Goal: Information Seeking & Learning: Understand process/instructions

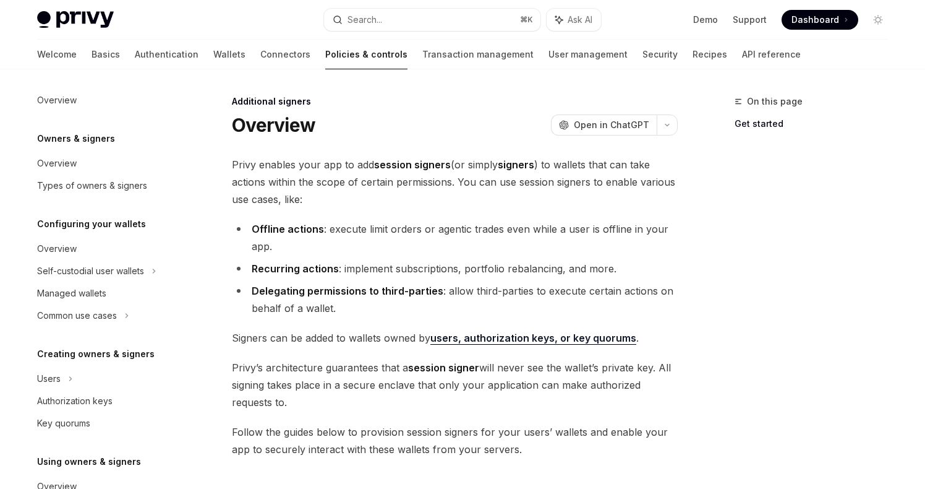
scroll to position [327, 0]
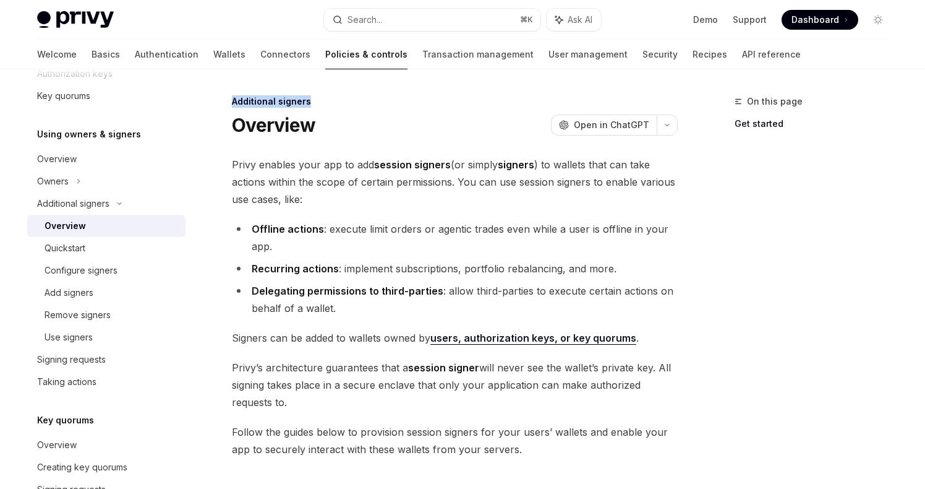
drag, startPoint x: 314, startPoint y: 98, endPoint x: 232, endPoint y: 99, distance: 81.7
click at [232, 99] on div "Additional signers" at bounding box center [455, 101] width 446 height 12
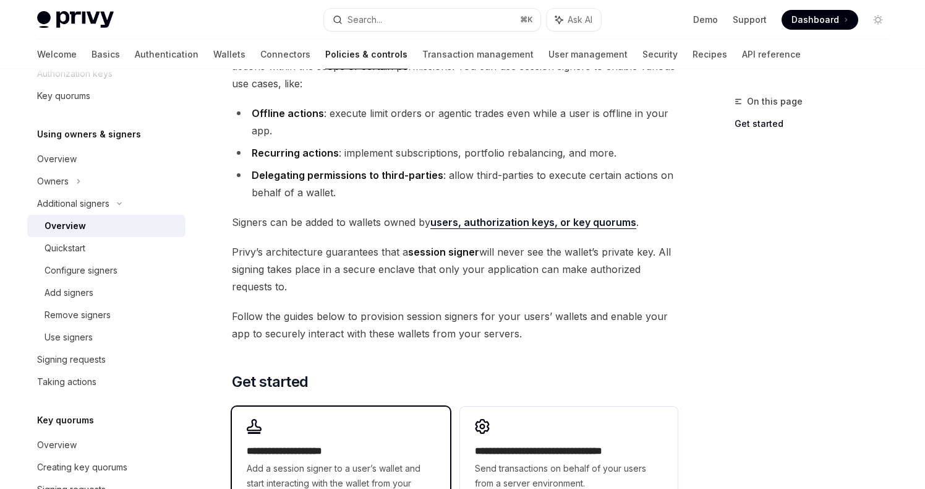
scroll to position [121, 0]
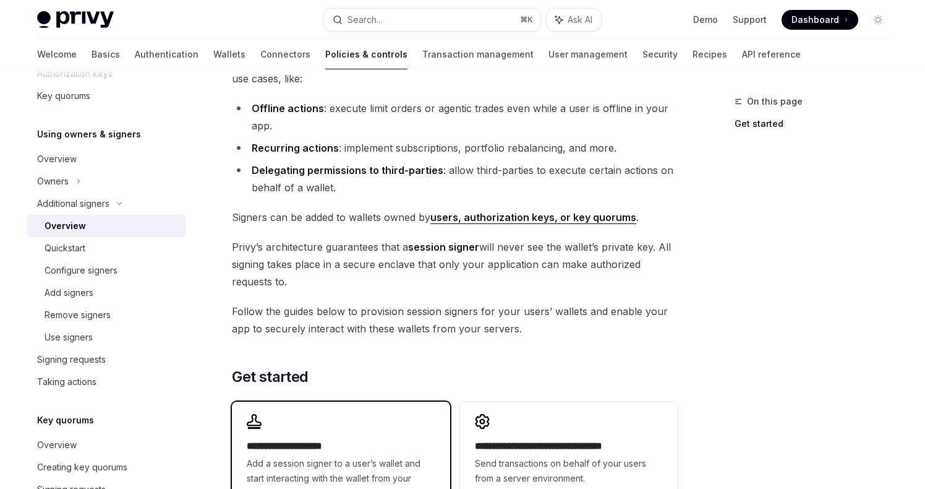
click at [306, 448] on h2 "**********" at bounding box center [341, 446] width 188 height 15
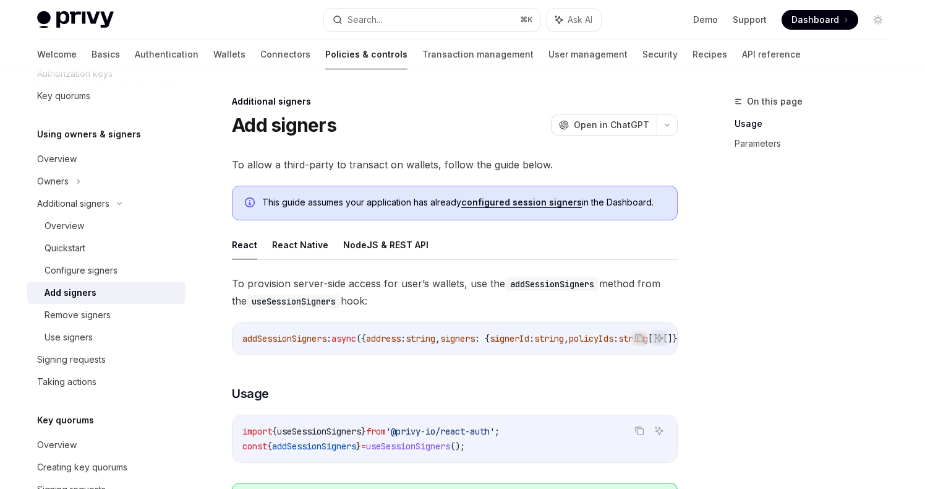
click at [496, 200] on link "configured session signers" at bounding box center [521, 202] width 121 height 11
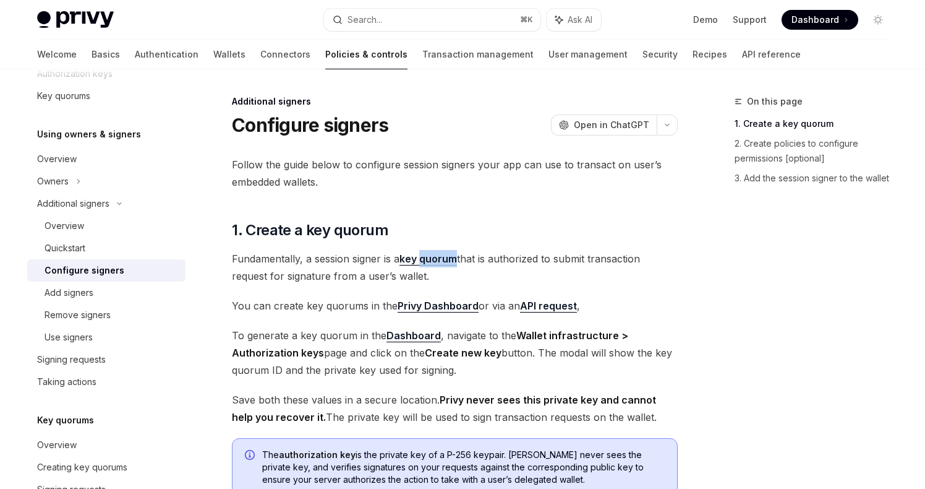
drag, startPoint x: 460, startPoint y: 259, endPoint x: 424, endPoint y: 260, distance: 35.9
click at [424, 260] on span "Fundamentally, a session signer is a key quorum that is authorized to submit tr…" at bounding box center [455, 267] width 446 height 35
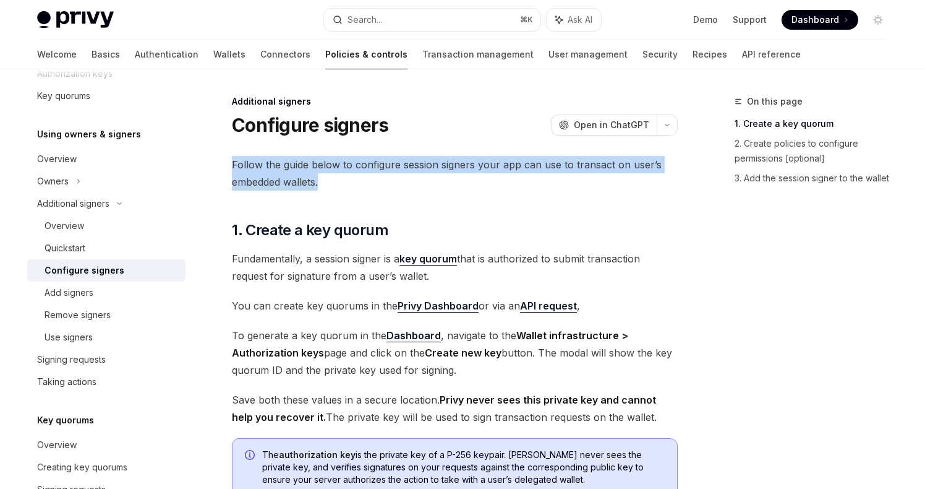
drag, startPoint x: 336, startPoint y: 186, endPoint x: 226, endPoint y: 166, distance: 112.0
click at [226, 166] on div "Additional signers Configure signers OpenAI Open in ChatGPT OpenAI Open in Chat…" at bounding box center [339, 498] width 683 height 808
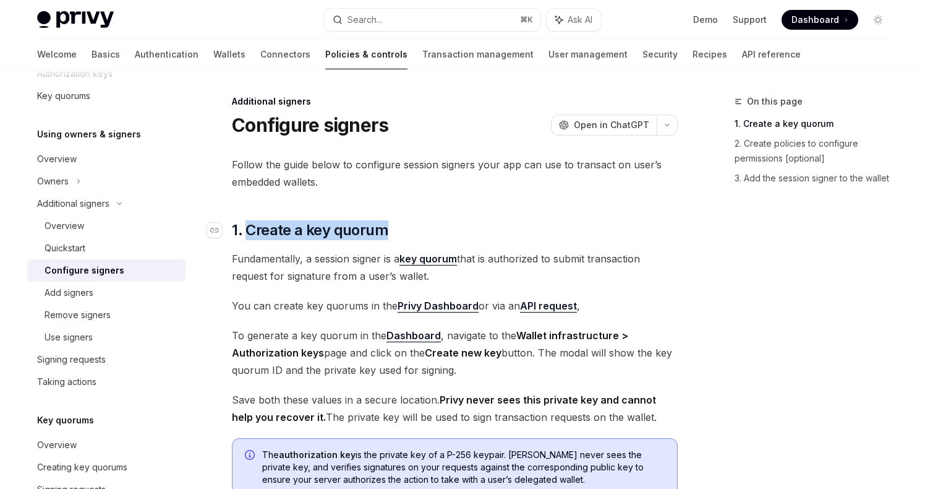
drag, startPoint x: 411, startPoint y: 228, endPoint x: 247, endPoint y: 229, distance: 164.5
click at [247, 229] on h2 "​ 1. Create a key quorum" at bounding box center [455, 230] width 446 height 20
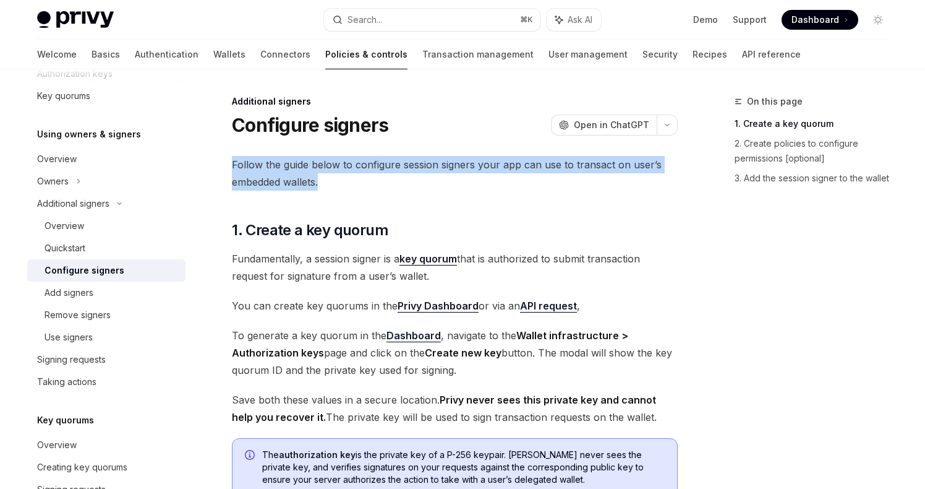
drag, startPoint x: 326, startPoint y: 189, endPoint x: 232, endPoint y: 166, distance: 96.8
click at [231, 165] on div "Additional signers Configure signers OpenAI Open in ChatGPT OpenAI Open in Chat…" at bounding box center [339, 498] width 683 height 808
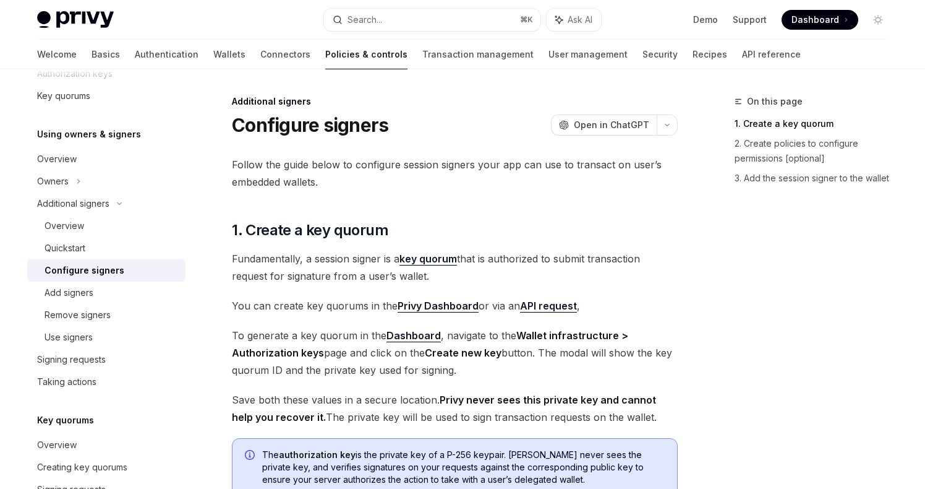
click at [491, 203] on div "Follow the guide below to configure session signers your app can use to transac…" at bounding box center [455, 437] width 446 height 563
drag, startPoint x: 434, startPoint y: 276, endPoint x: 220, endPoint y: 252, distance: 214.8
click at [221, 252] on div "Additional signers Configure signers OpenAI Open in ChatGPT OpenAI Open in Chat…" at bounding box center [339, 498] width 683 height 808
click at [480, 206] on div "Follow the guide below to configure session signers your app can use to transac…" at bounding box center [455, 437] width 446 height 563
click at [454, 304] on link "Privy Dashboard" at bounding box center [438, 305] width 81 height 13
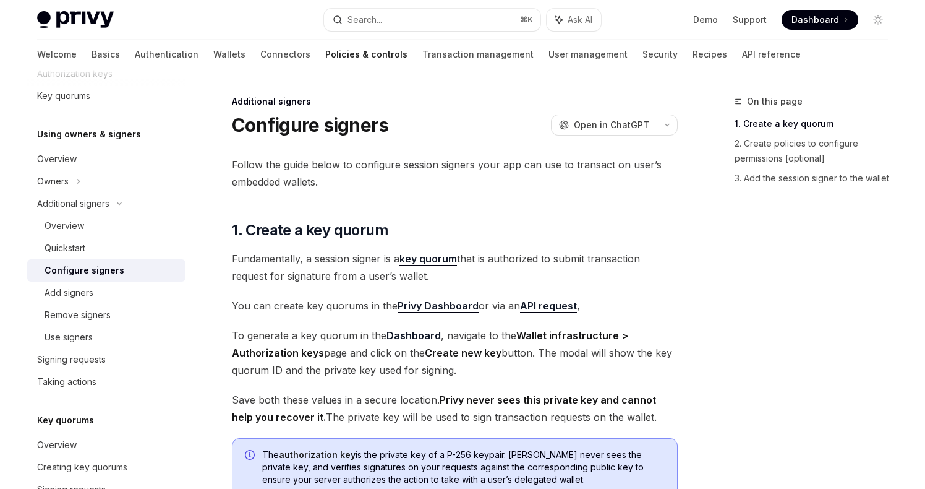
click at [546, 309] on link "API request" at bounding box center [548, 305] width 57 height 13
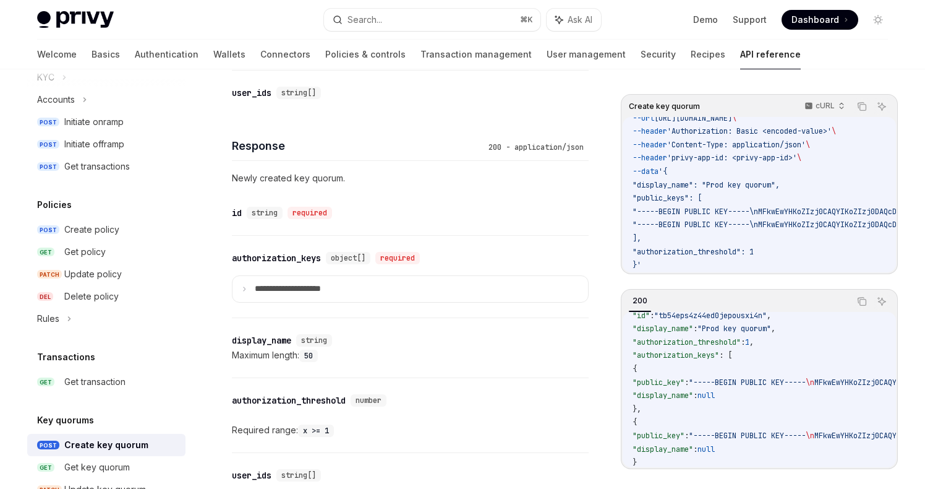
scroll to position [638, 0]
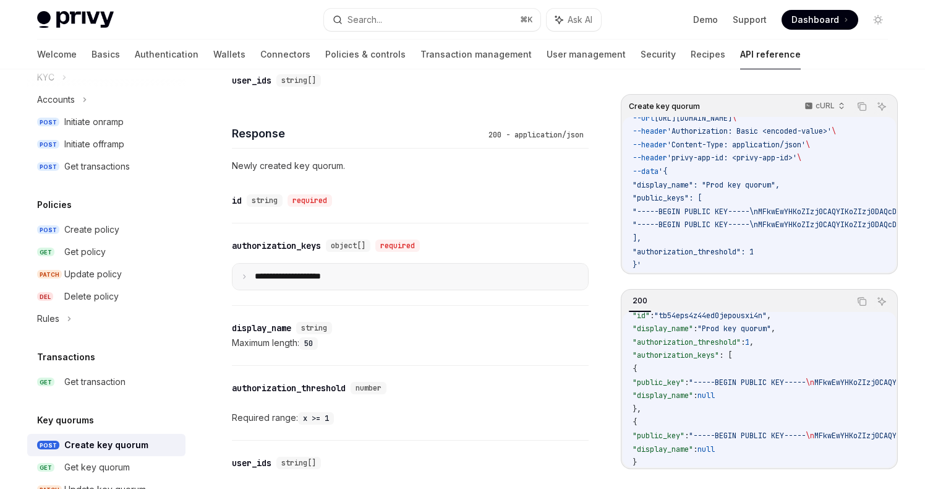
click at [316, 276] on p "**********" at bounding box center [298, 276] width 86 height 11
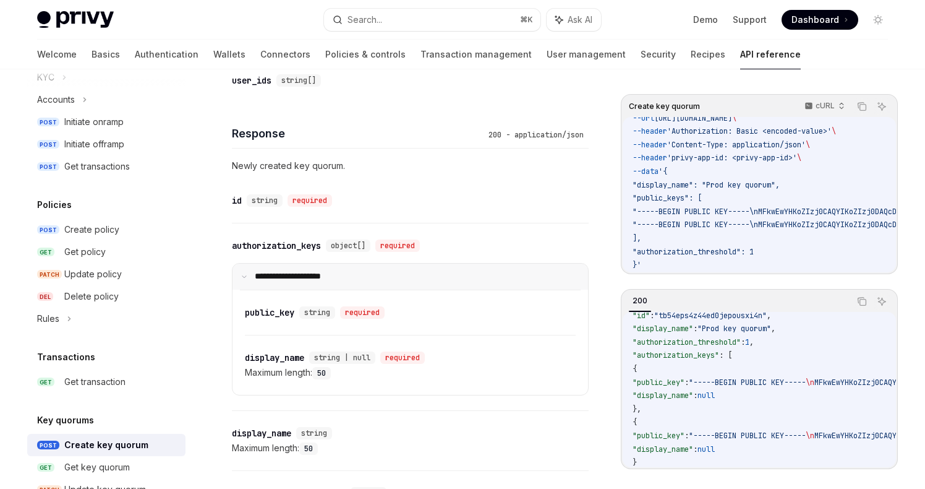
click at [316, 277] on p "**********" at bounding box center [296, 276] width 82 height 11
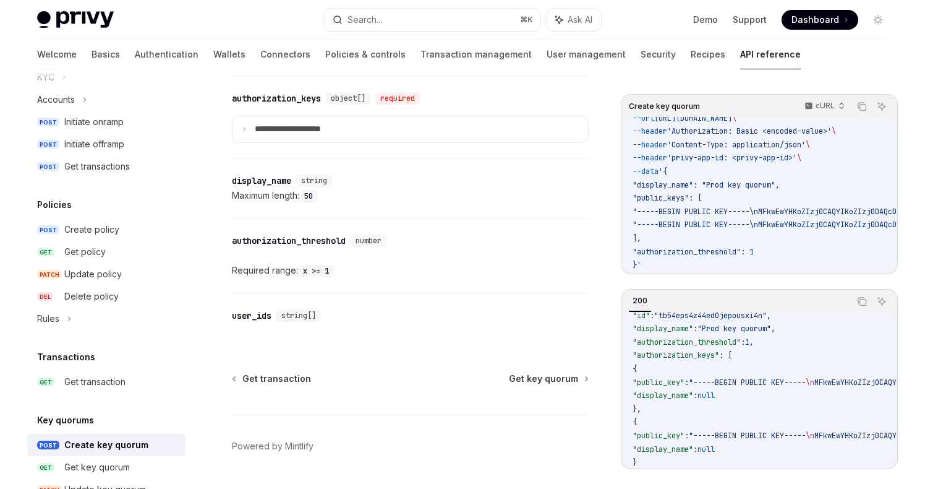
scroll to position [786, 0]
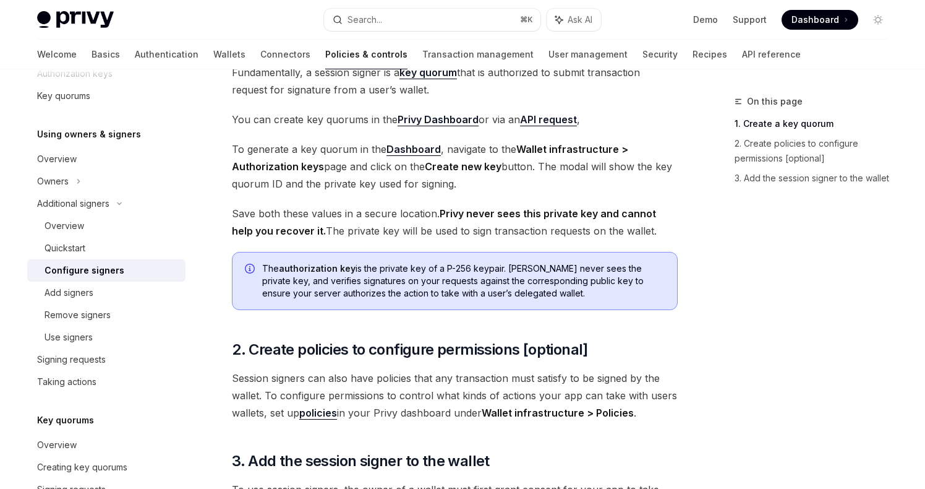
scroll to position [192, 0]
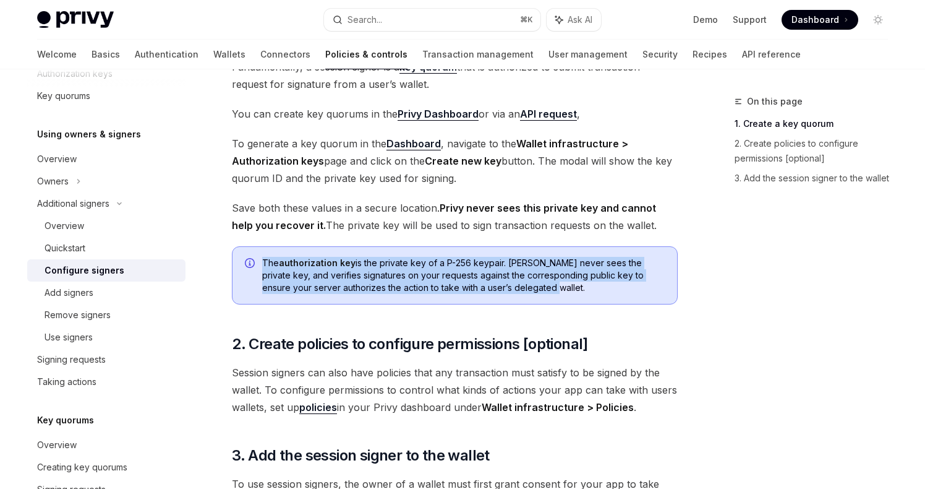
drag, startPoint x: 510, startPoint y: 283, endPoint x: 287, endPoint y: 248, distance: 225.5
click at [287, 248] on div "The authorization key is the private key of a P-256 keypair. [PERSON_NAME] neve…" at bounding box center [455, 275] width 446 height 58
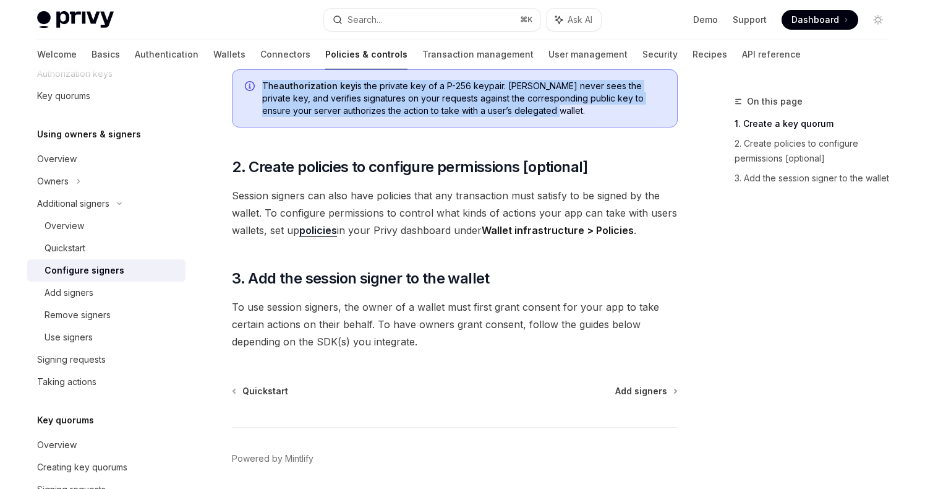
scroll to position [374, 0]
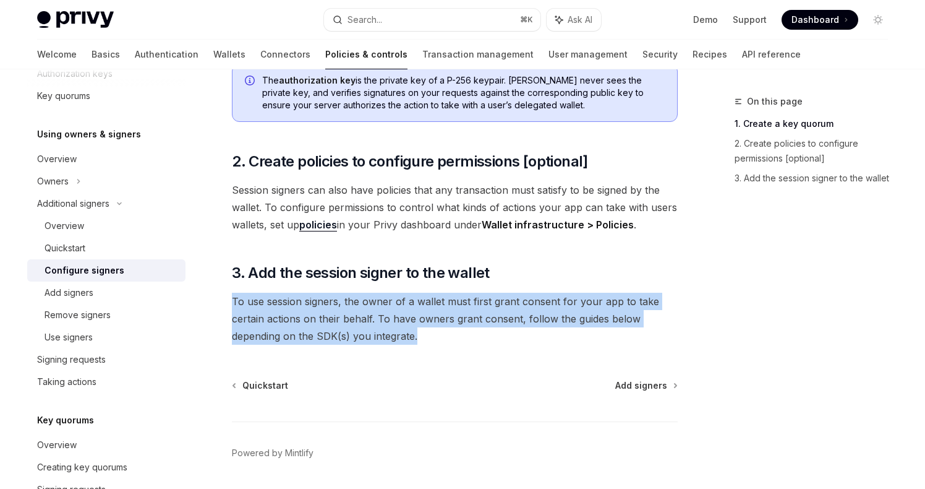
drag, startPoint x: 434, startPoint y: 337, endPoint x: 224, endPoint y: 304, distance: 212.3
click at [224, 304] on div "Additional signers Configure signers OpenAI Open in ChatGPT OpenAI Open in Chat…" at bounding box center [339, 124] width 683 height 808
click at [635, 381] on span "Add signers" at bounding box center [641, 385] width 52 height 12
click at [646, 385] on span "Add signers" at bounding box center [641, 385] width 52 height 12
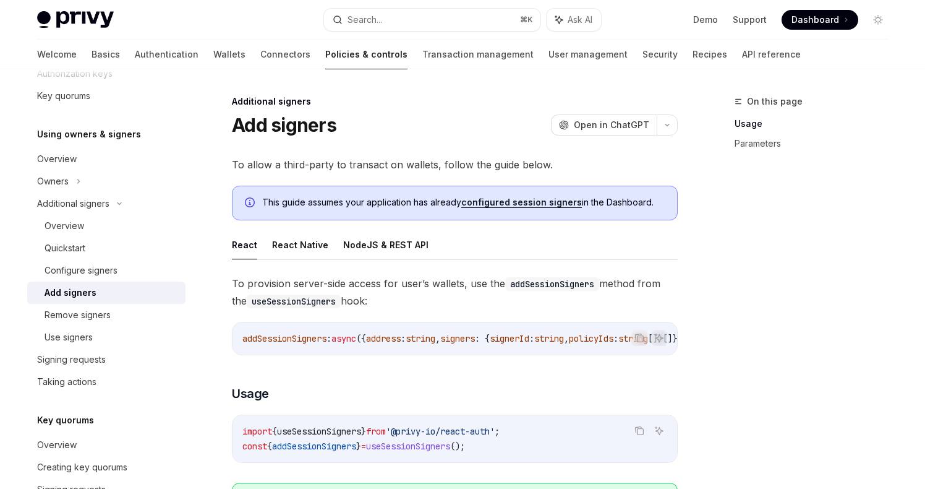
drag, startPoint x: 395, startPoint y: 303, endPoint x: 211, endPoint y: 285, distance: 185.3
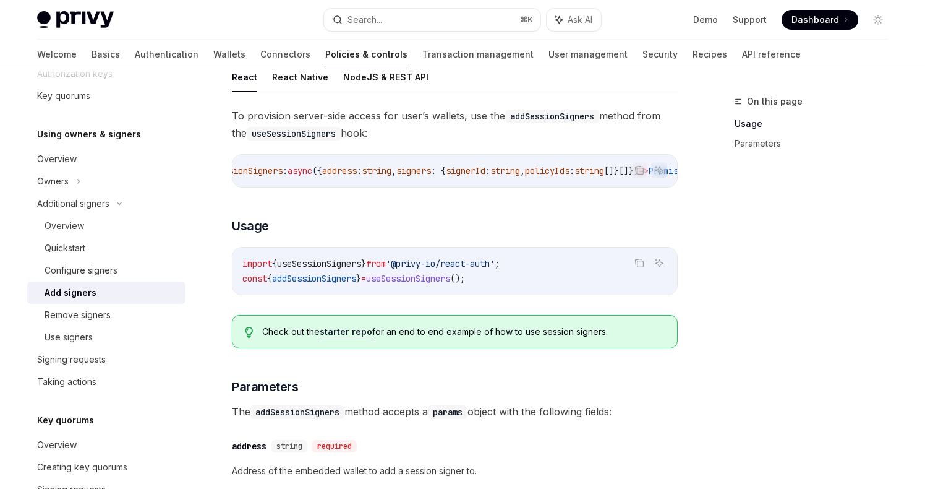
scroll to position [95, 0]
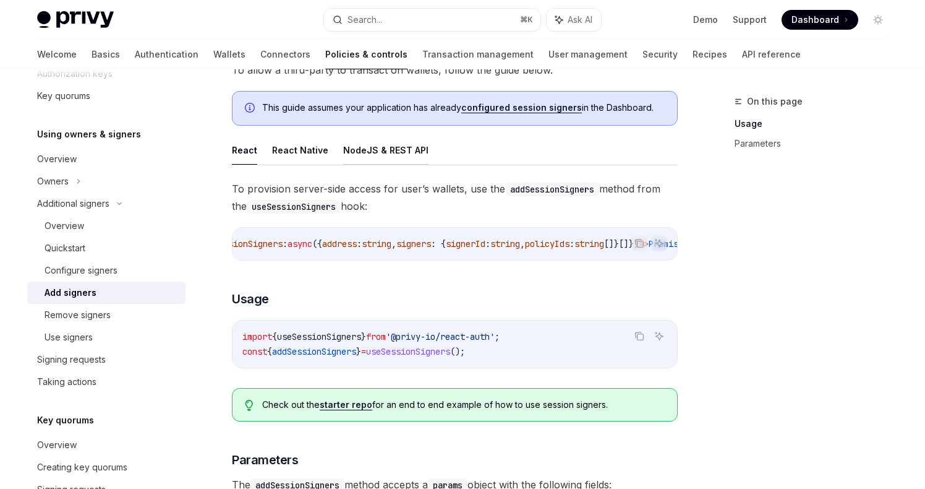
click at [388, 148] on button "NodeJS & REST API" at bounding box center [385, 149] width 85 height 29
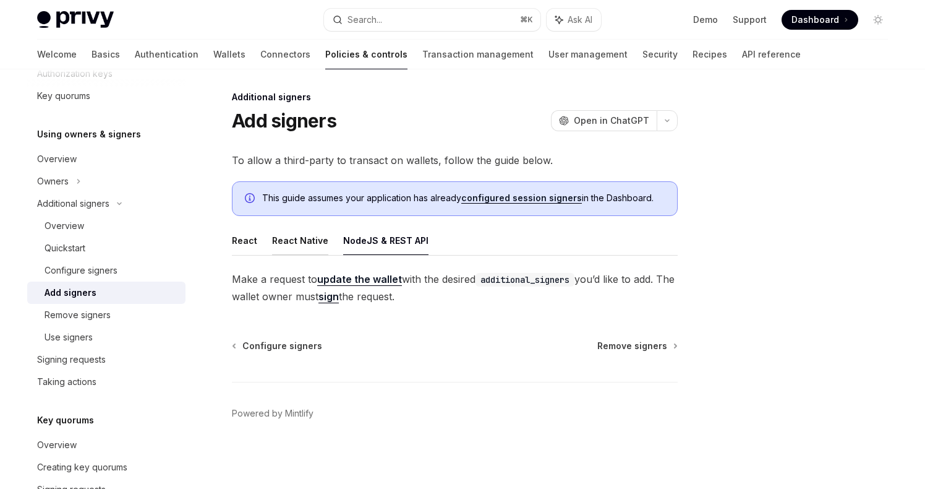
click at [306, 244] on button "React Native" at bounding box center [300, 240] width 56 height 29
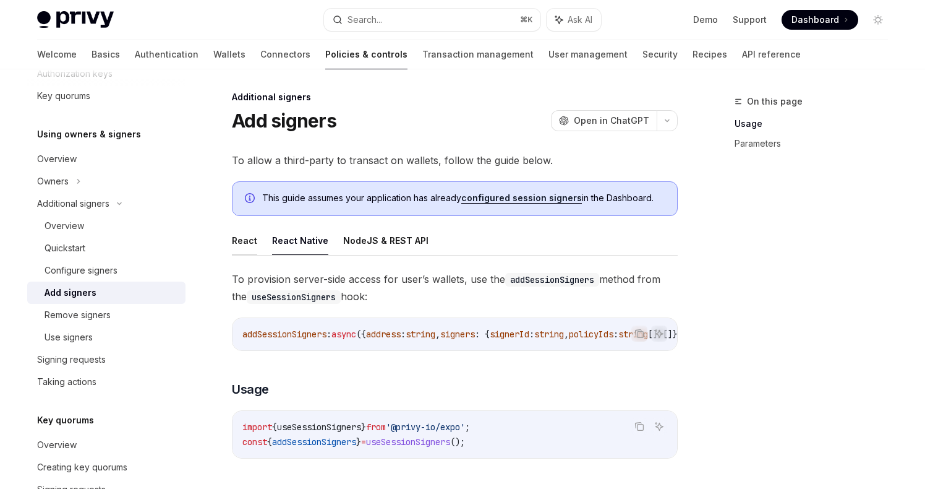
click at [250, 243] on button "React" at bounding box center [244, 240] width 25 height 29
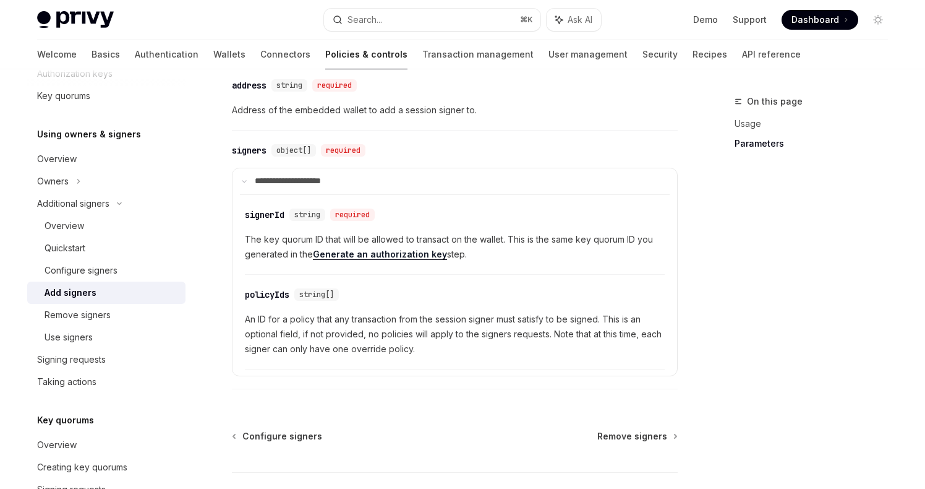
scroll to position [599, 0]
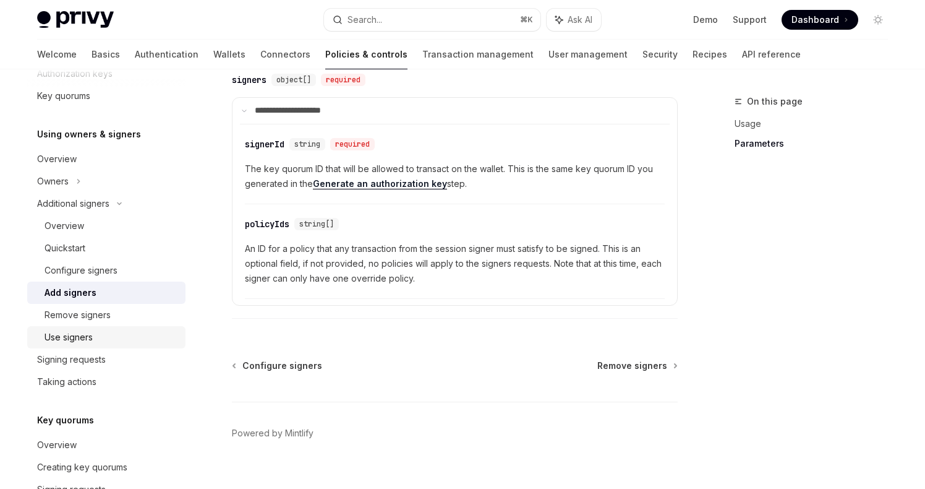
click at [62, 339] on div "Use signers" at bounding box center [69, 337] width 48 height 15
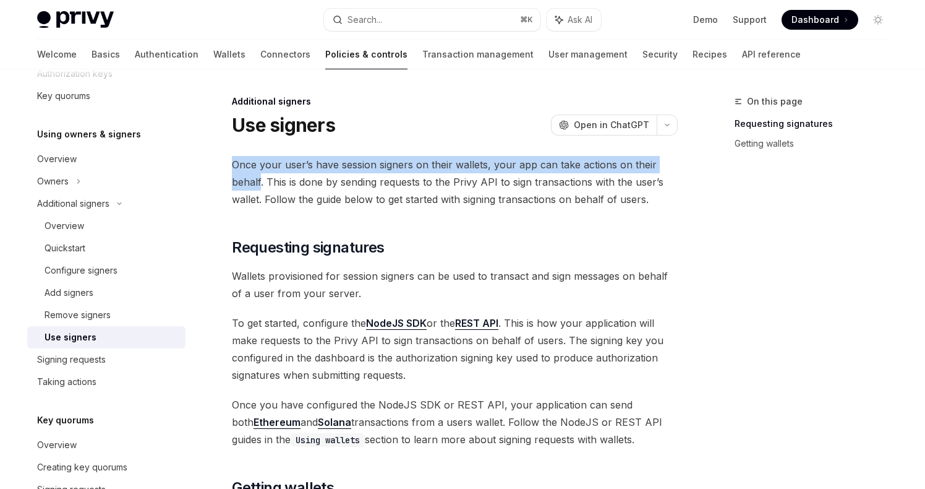
drag, startPoint x: 262, startPoint y: 186, endPoint x: 234, endPoint y: 169, distance: 32.8
click at [234, 169] on span "Once your user’s have session signers on their wallets, your app can take actio…" at bounding box center [455, 182] width 446 height 52
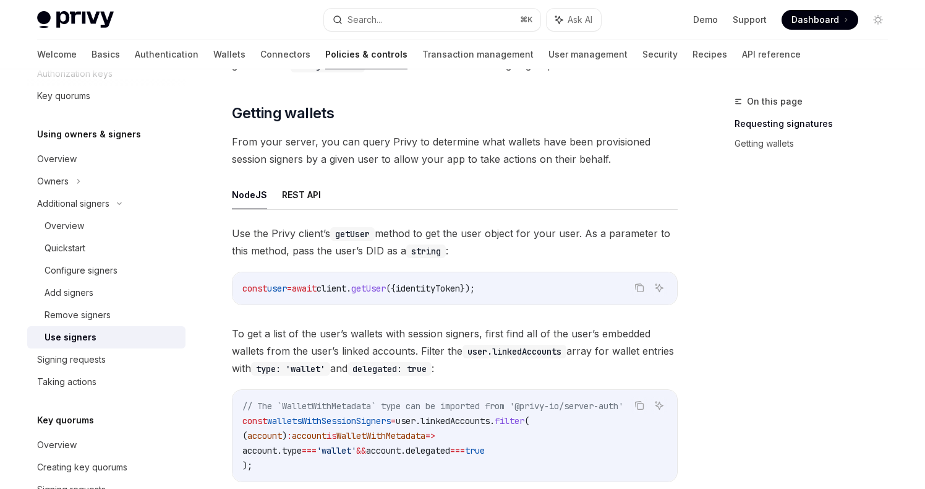
scroll to position [373, 0]
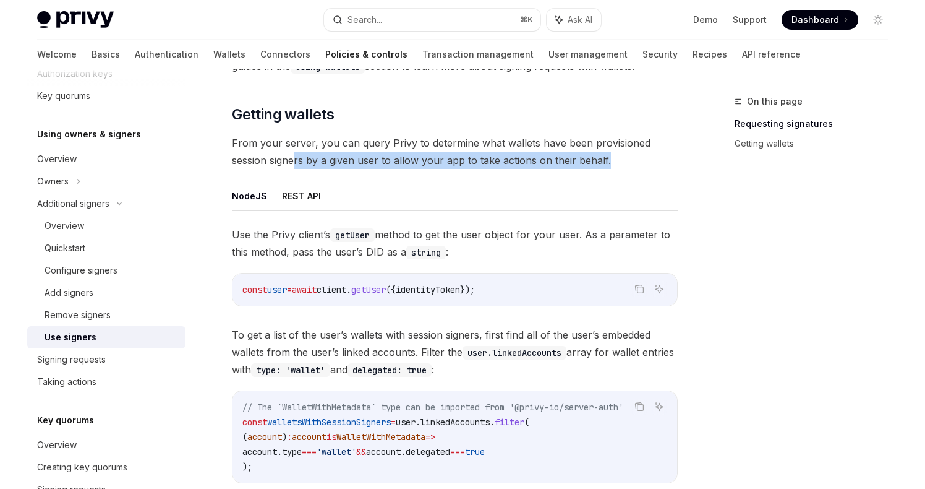
drag, startPoint x: 607, startPoint y: 165, endPoint x: 294, endPoint y: 152, distance: 313.2
click at [294, 152] on span "From your server, you can query Privy to determine what wallets have been provi…" at bounding box center [455, 151] width 446 height 35
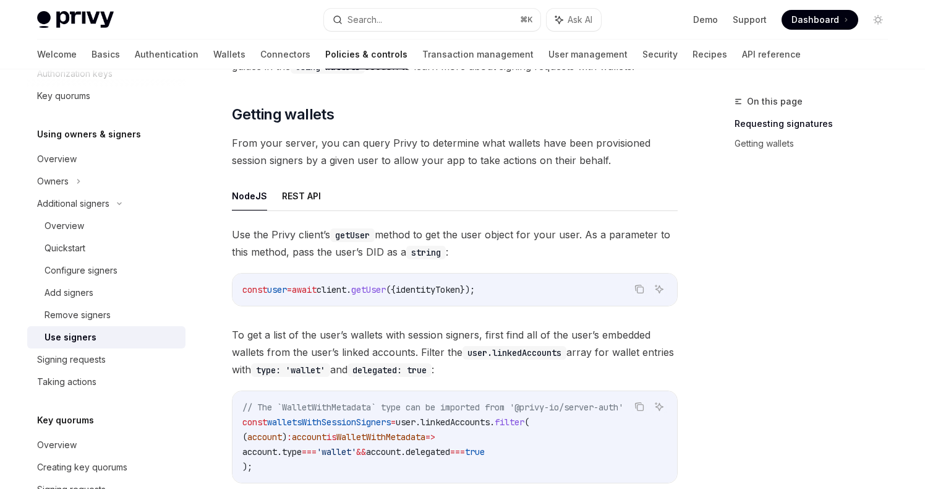
click at [606, 158] on span "From your server, you can query Privy to determine what wallets have been provi…" at bounding box center [455, 151] width 446 height 35
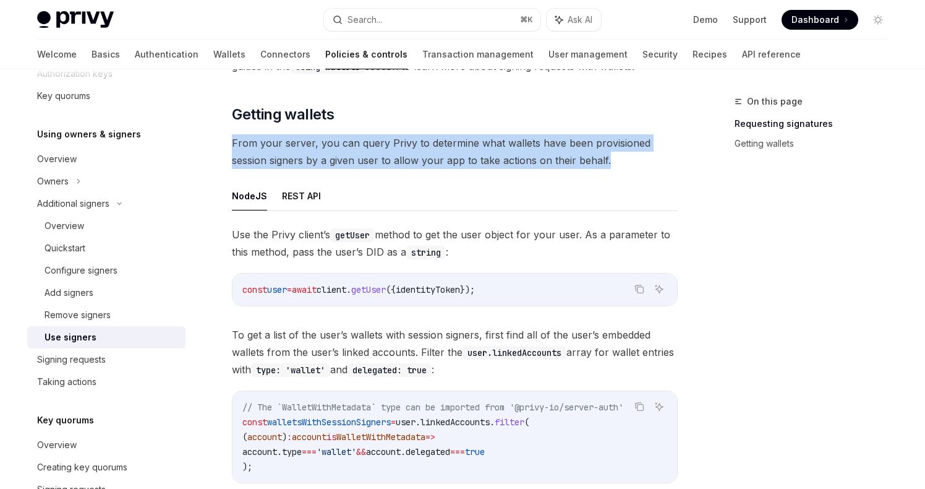
drag, startPoint x: 614, startPoint y: 162, endPoint x: 230, endPoint y: 140, distance: 384.8
click at [230, 140] on div "Additional signers Use signers OpenAI Open in ChatGPT OpenAI Open in ChatGPT On…" at bounding box center [339, 244] width 683 height 1047
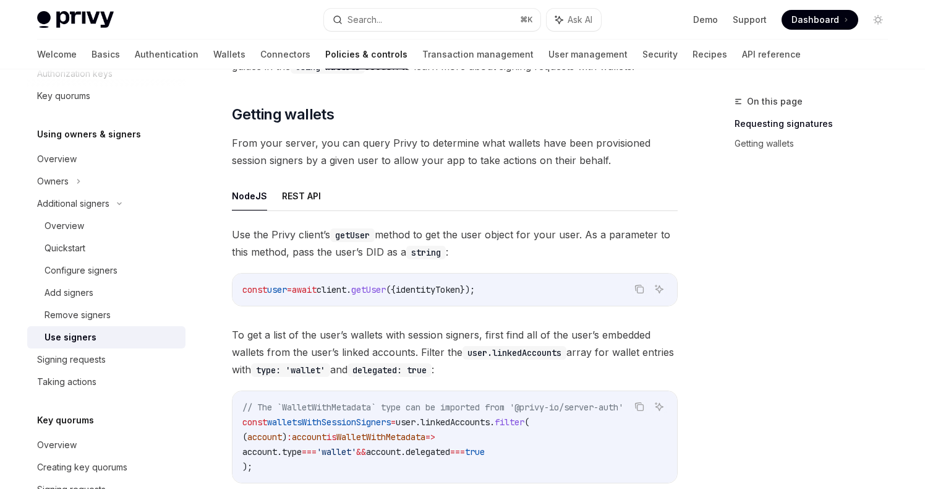
click at [354, 188] on ul "NodeJS REST API" at bounding box center [455, 196] width 446 height 30
click at [301, 199] on button "REST API" at bounding box center [301, 195] width 39 height 29
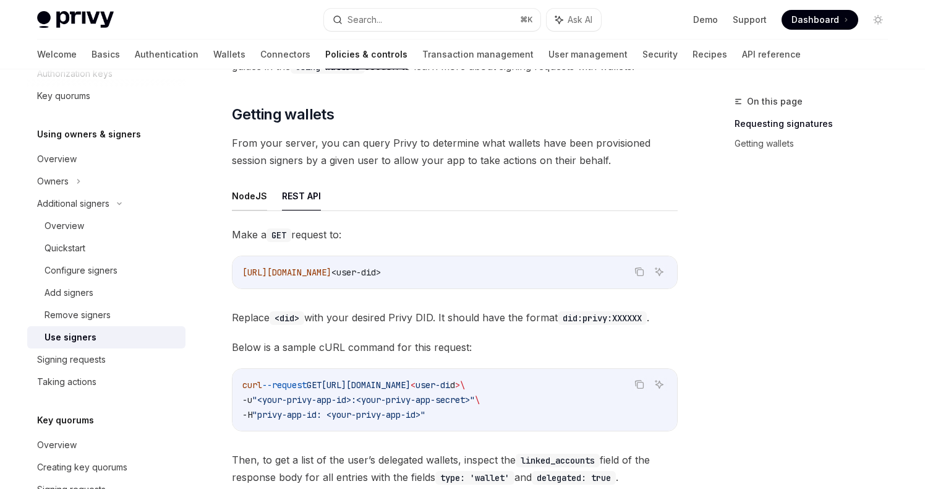
click at [253, 198] on button "NodeJS" at bounding box center [249, 195] width 35 height 29
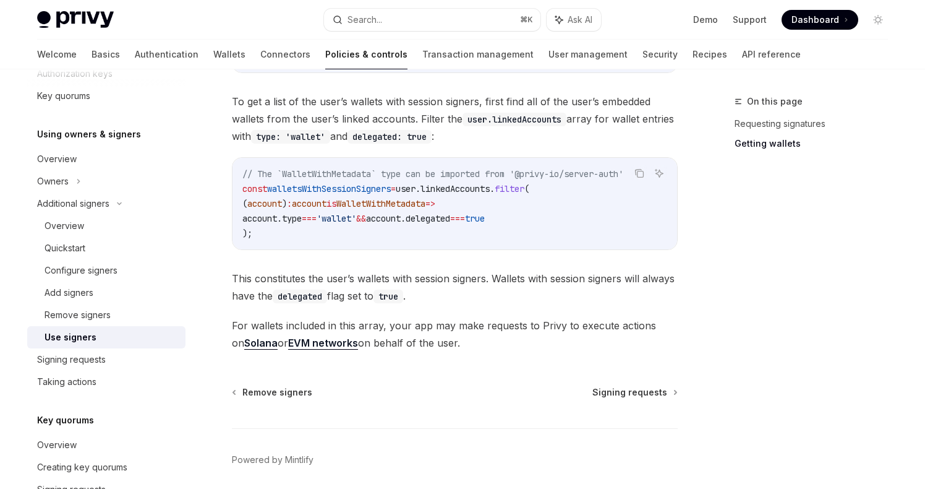
scroll to position [615, 0]
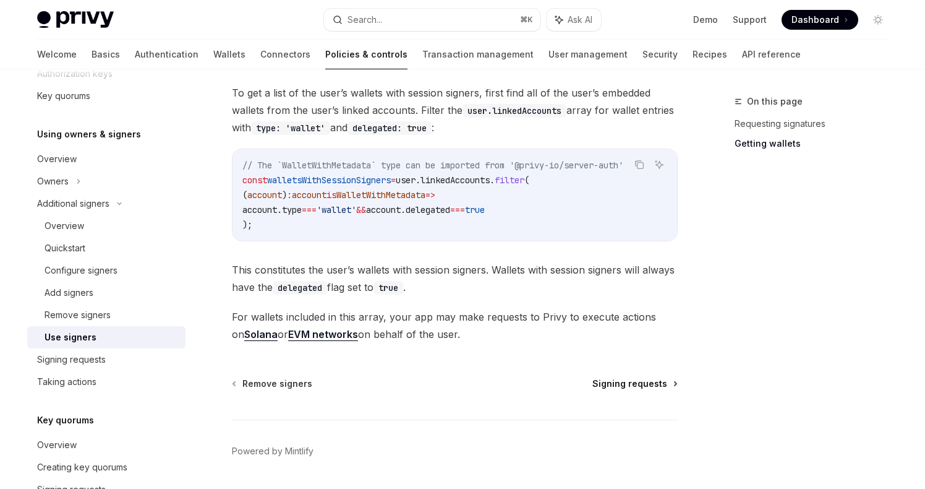
click at [614, 383] on span "Signing requests" at bounding box center [630, 383] width 75 height 12
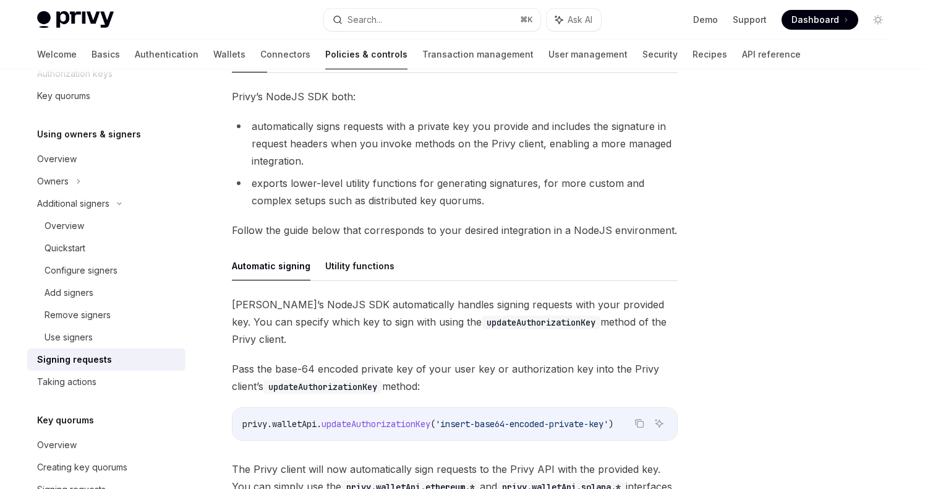
scroll to position [225, 0]
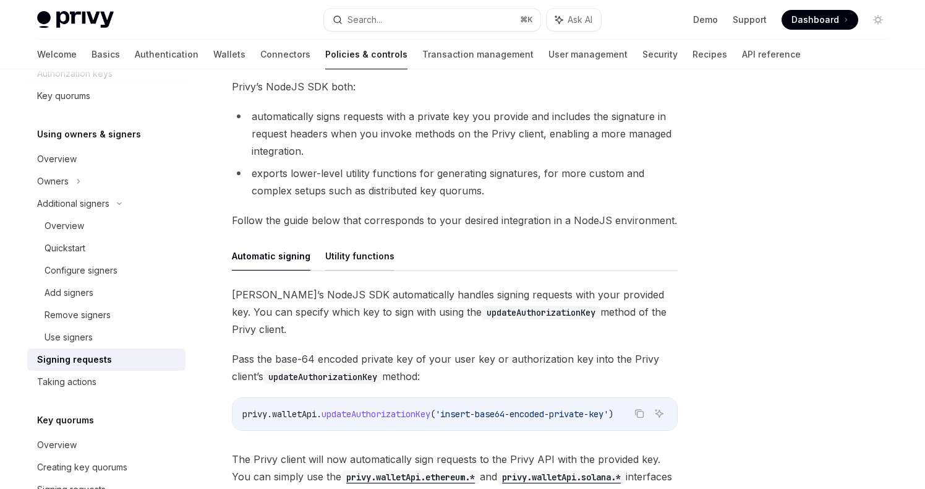
click at [367, 257] on button "Utility functions" at bounding box center [359, 255] width 69 height 29
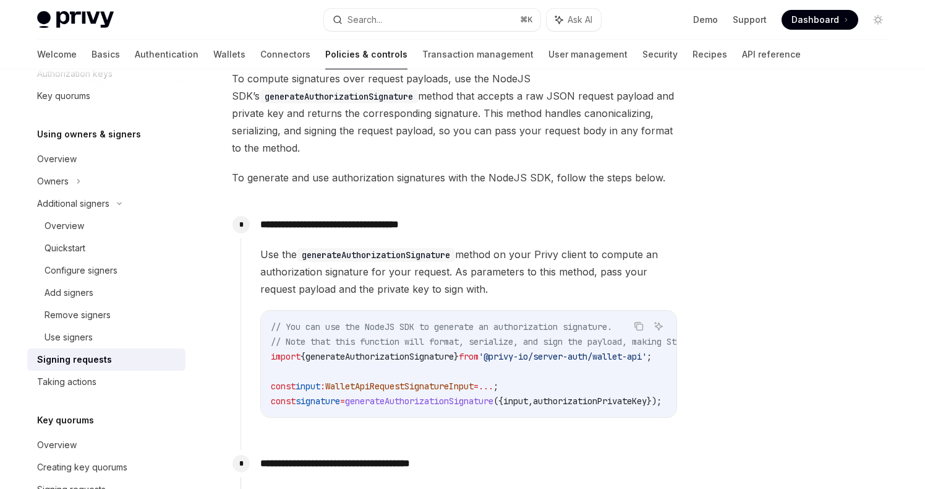
scroll to position [360, 0]
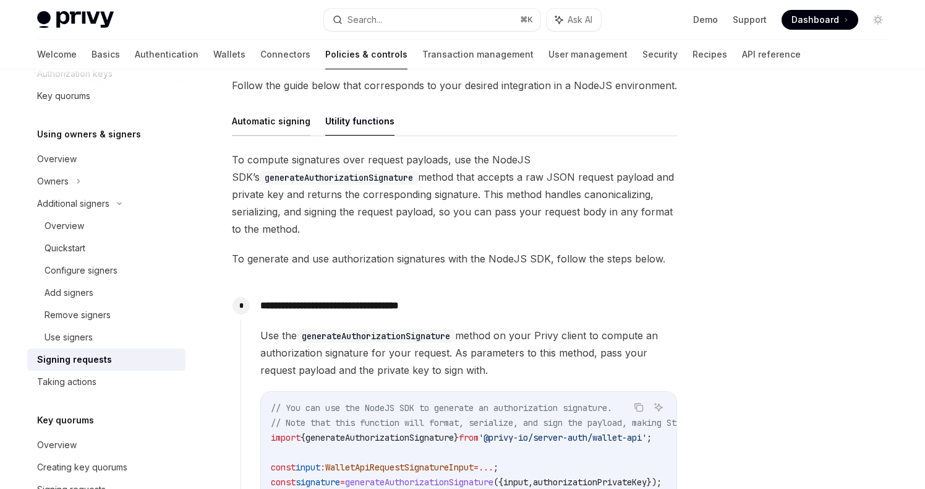
click at [265, 114] on button "Automatic signing" at bounding box center [271, 120] width 79 height 29
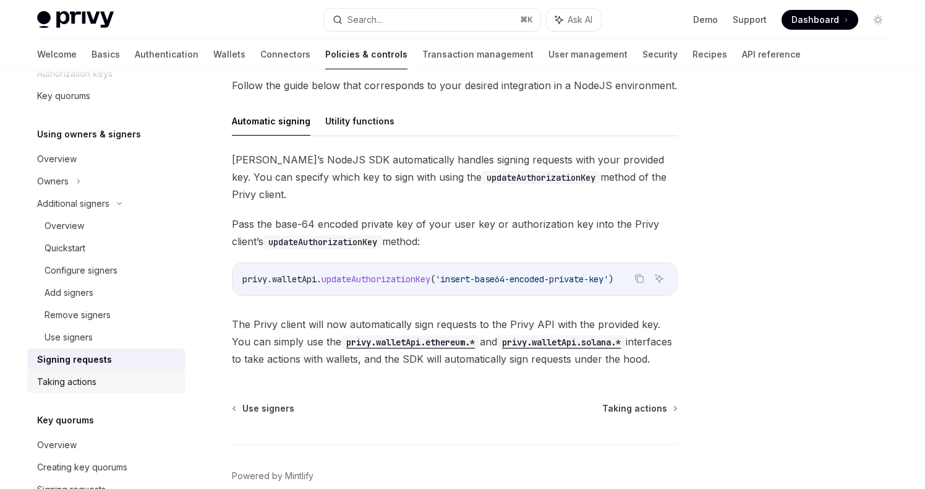
click at [82, 381] on div "Taking actions" at bounding box center [66, 381] width 59 height 15
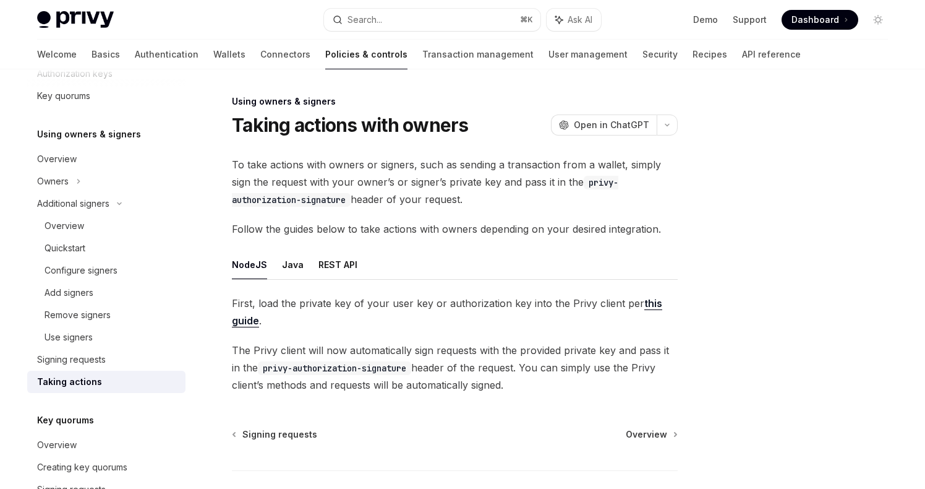
click at [648, 300] on link "this guide" at bounding box center [447, 312] width 431 height 30
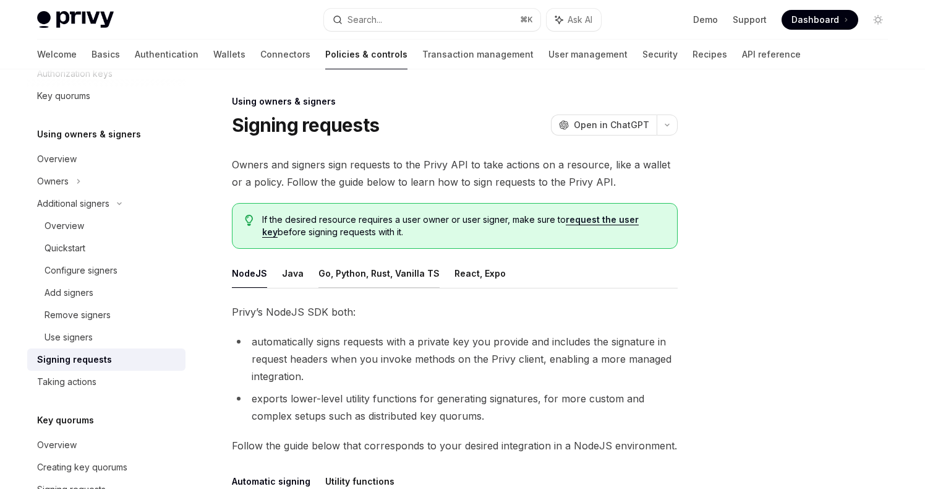
click at [345, 272] on button "Go, Python, Rust, Vanilla TS" at bounding box center [379, 273] width 121 height 29
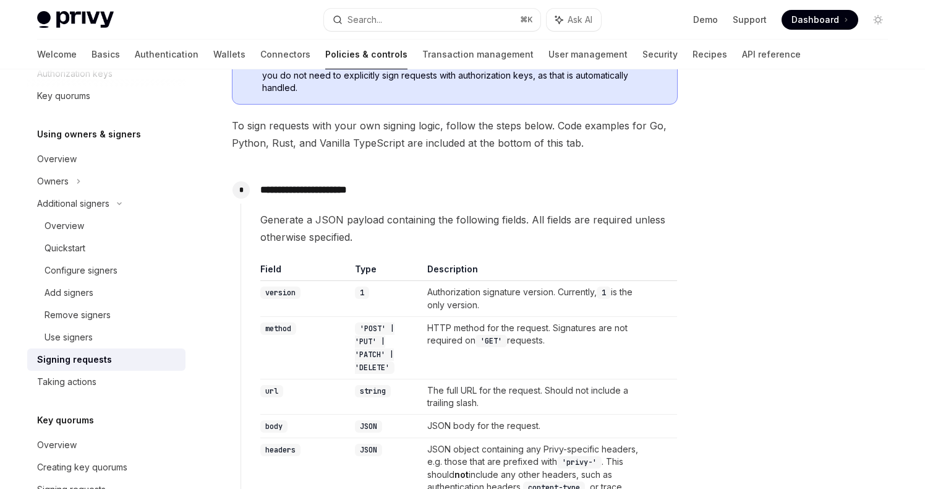
scroll to position [54, 0]
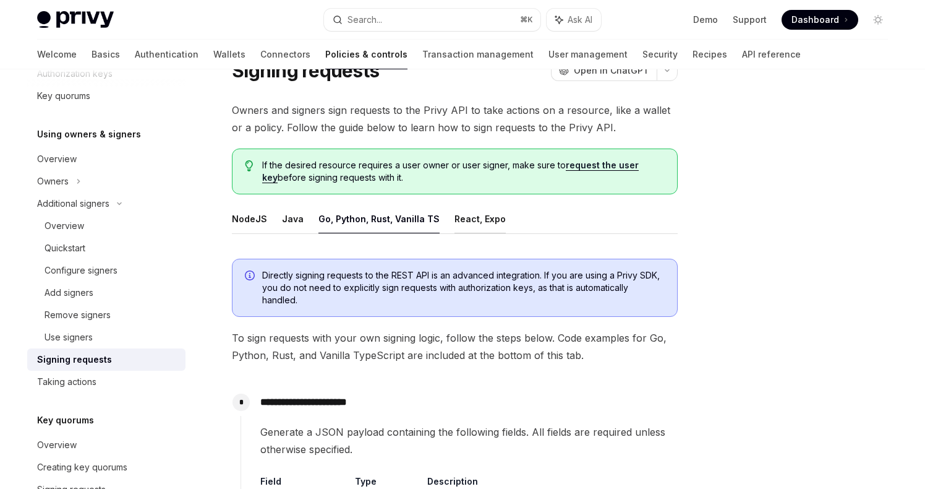
click at [461, 225] on button "React, Expo" at bounding box center [480, 218] width 51 height 29
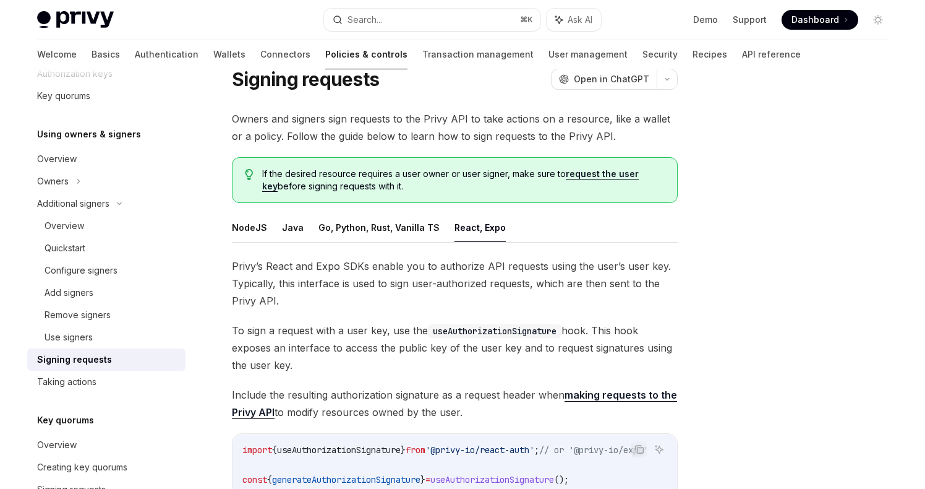
scroll to position [19, 0]
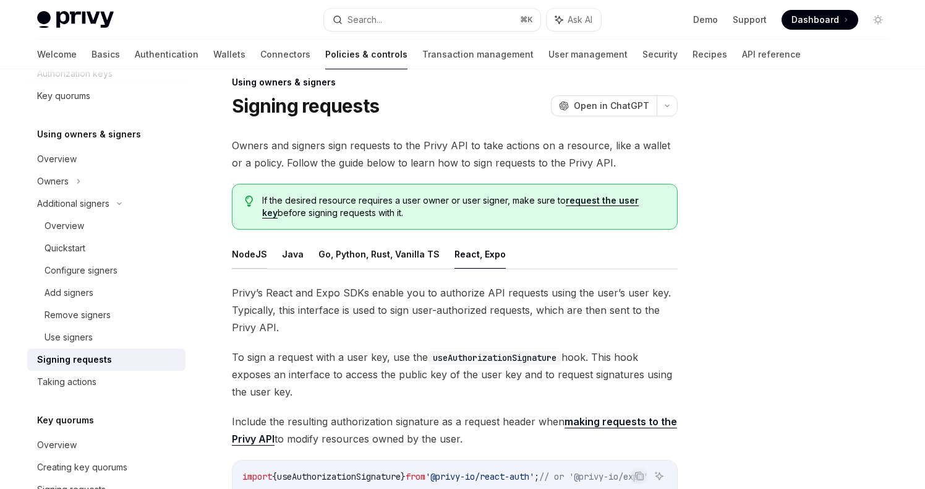
click at [255, 255] on button "NodeJS" at bounding box center [249, 253] width 35 height 29
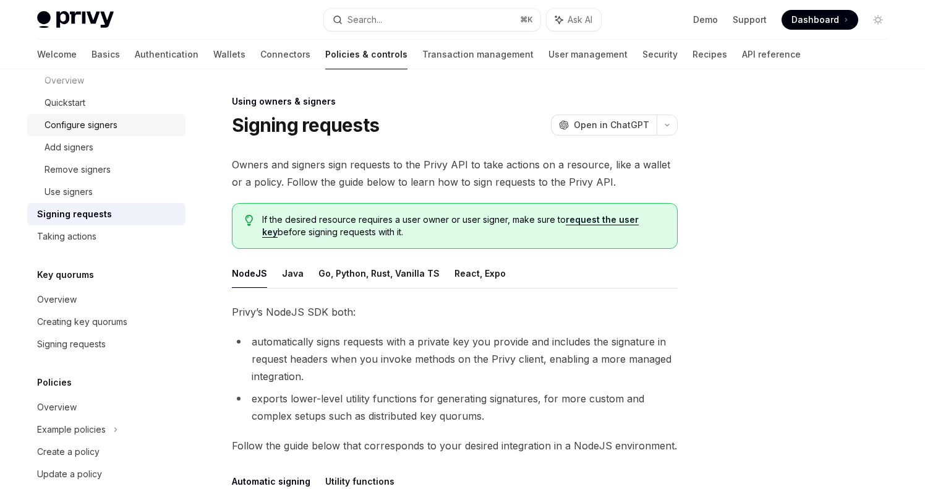
scroll to position [482, 0]
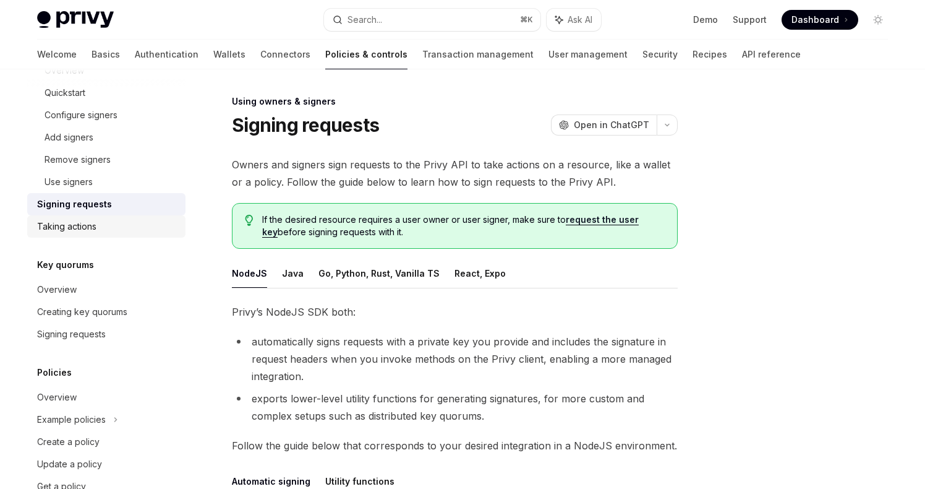
click at [88, 230] on div "Taking actions" at bounding box center [66, 226] width 59 height 15
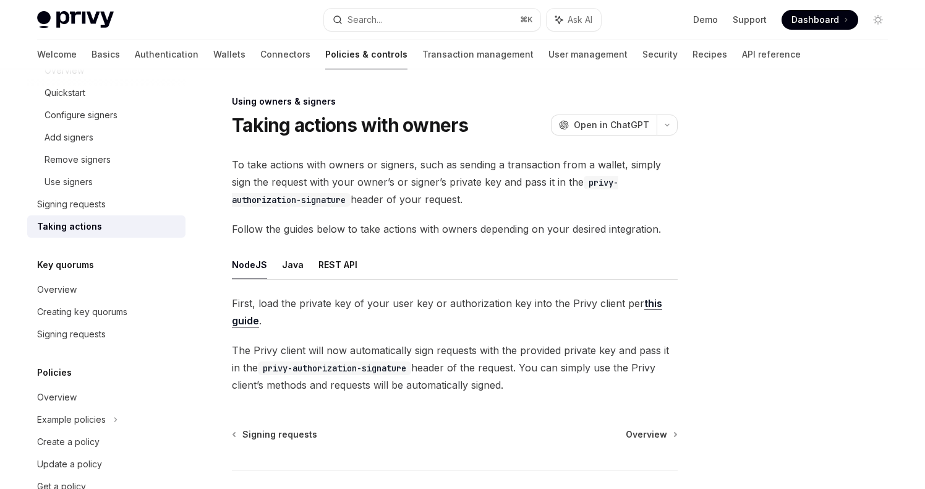
click at [647, 301] on link "this guide" at bounding box center [447, 312] width 431 height 30
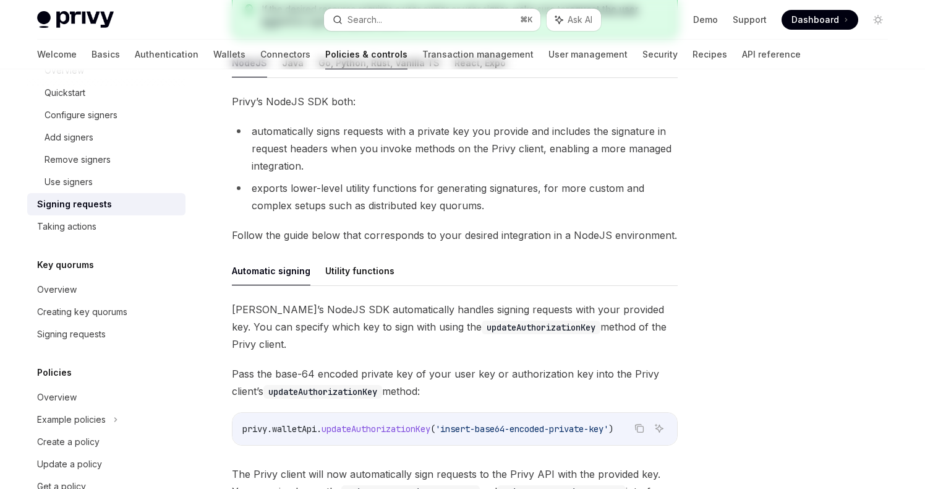
scroll to position [215, 0]
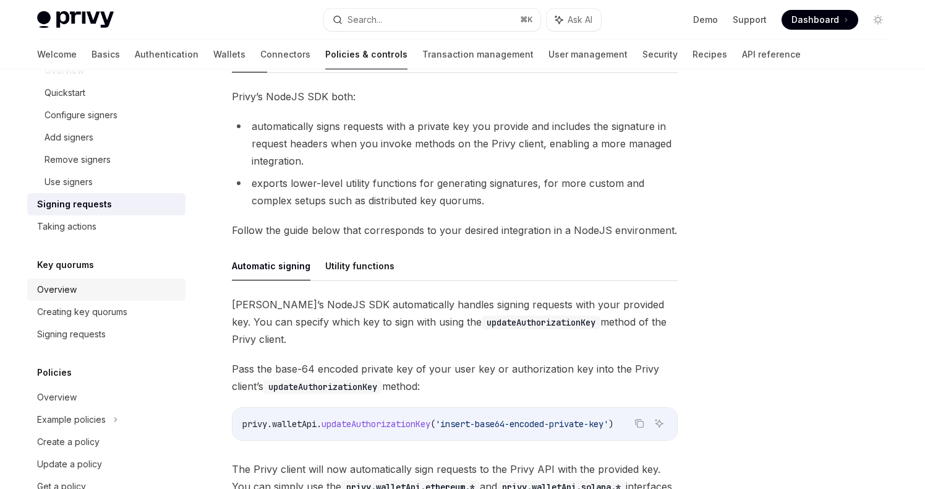
click at [66, 284] on div "Overview" at bounding box center [57, 289] width 40 height 15
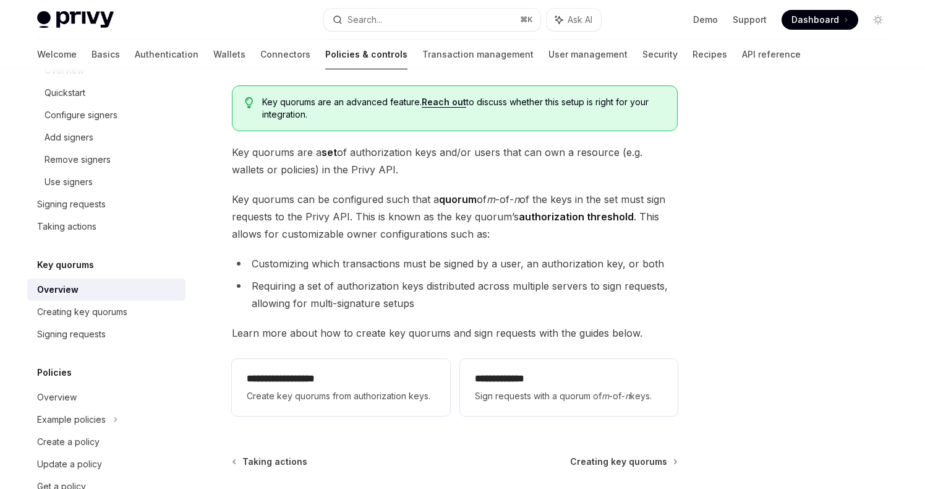
scroll to position [72, 0]
click at [117, 317] on div "Creating key quorums" at bounding box center [82, 311] width 90 height 15
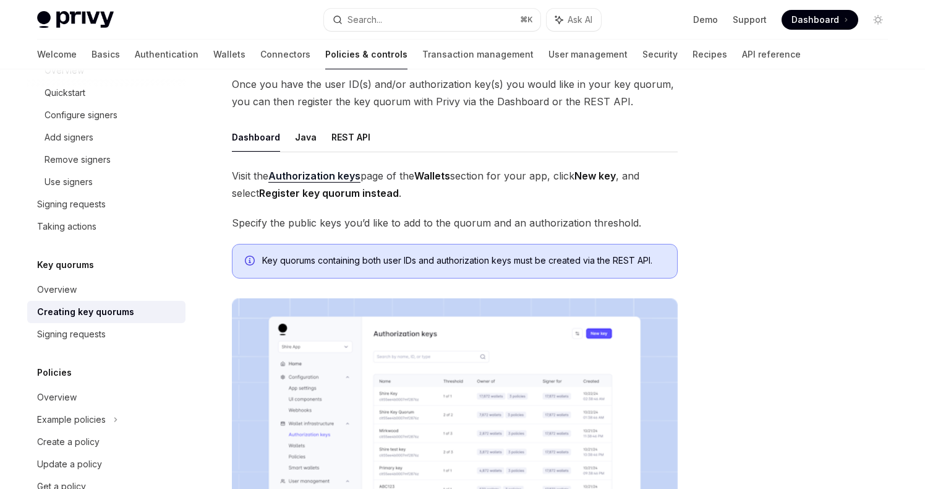
scroll to position [270, 0]
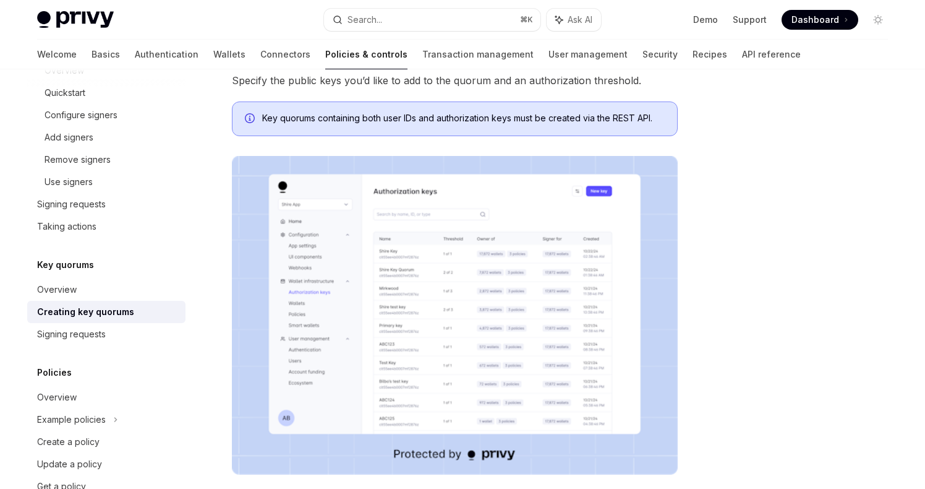
click at [417, 270] on img at bounding box center [455, 315] width 446 height 319
click at [85, 336] on div "Signing requests" at bounding box center [71, 334] width 69 height 15
type textarea "*"
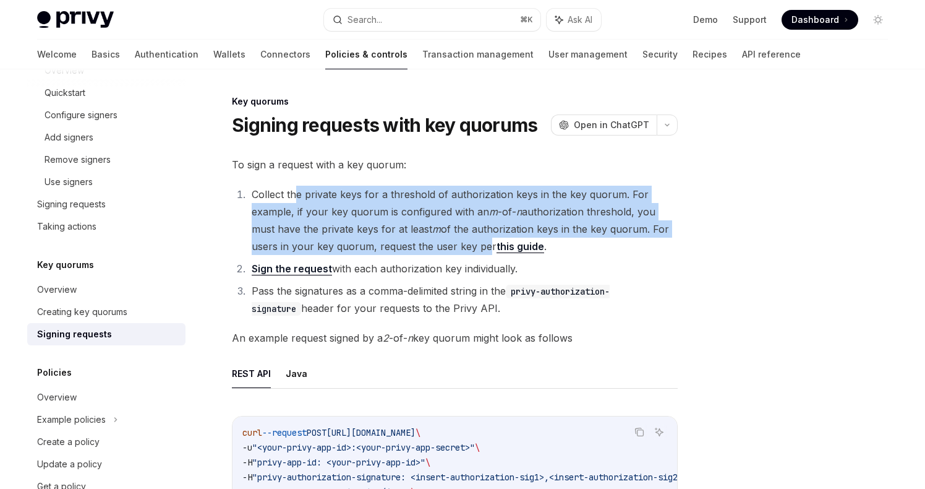
drag, startPoint x: 479, startPoint y: 249, endPoint x: 296, endPoint y: 195, distance: 190.2
click at [296, 195] on li "Collect the private keys for a threshold of authorization keys in the key quoru…" at bounding box center [463, 220] width 430 height 69
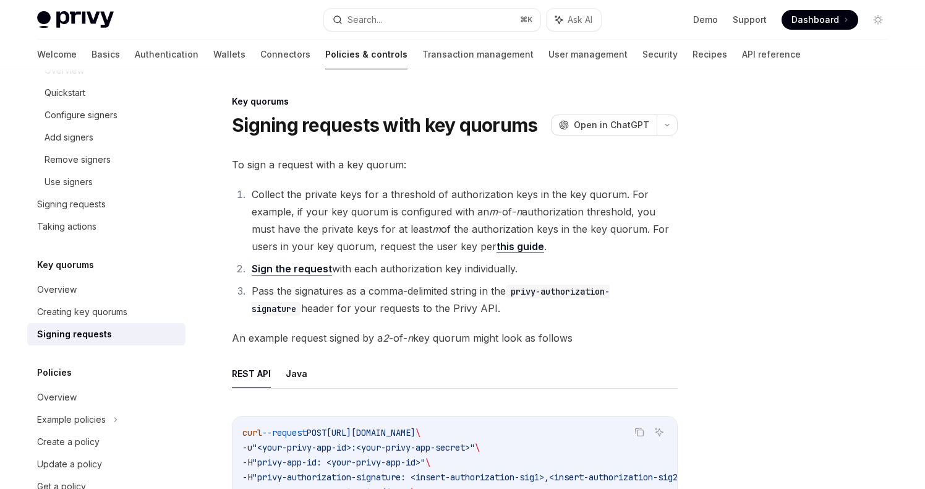
click at [271, 187] on li "Collect the private keys for a threshold of authorization keys in the key quoru…" at bounding box center [463, 220] width 430 height 69
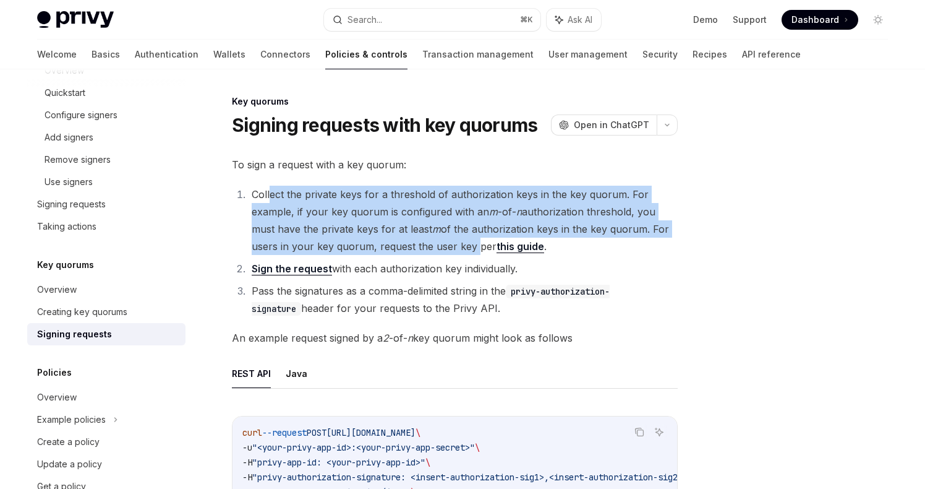
drag, startPoint x: 471, startPoint y: 244, endPoint x: 270, endPoint y: 200, distance: 205.8
click at [270, 200] on li "Collect the private keys for a threshold of authorization keys in the key quoru…" at bounding box center [463, 220] width 430 height 69
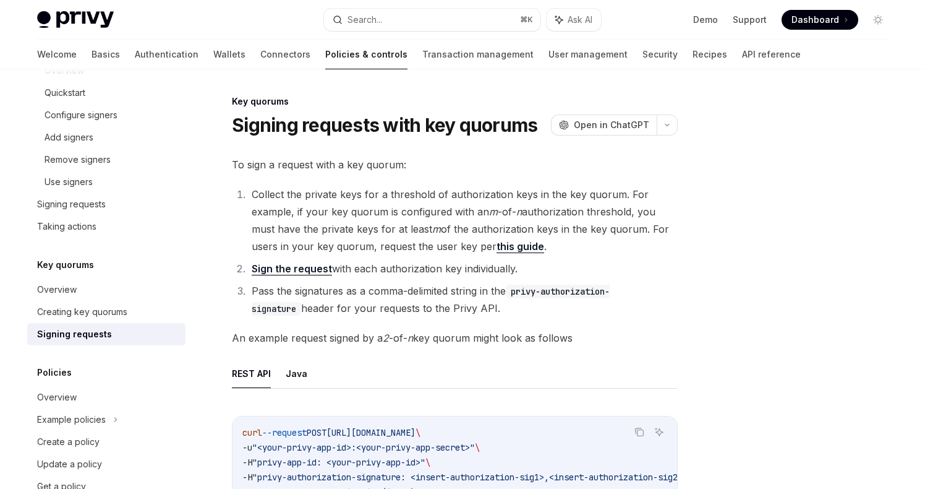
click at [261, 195] on li "Collect the private keys for a threshold of authorization keys in the key quoru…" at bounding box center [463, 220] width 430 height 69
drag, startPoint x: 254, startPoint y: 192, endPoint x: 487, endPoint y: 251, distance: 241.1
click at [488, 252] on li "Collect the private keys for a threshold of authorization keys in the key quoru…" at bounding box center [463, 220] width 430 height 69
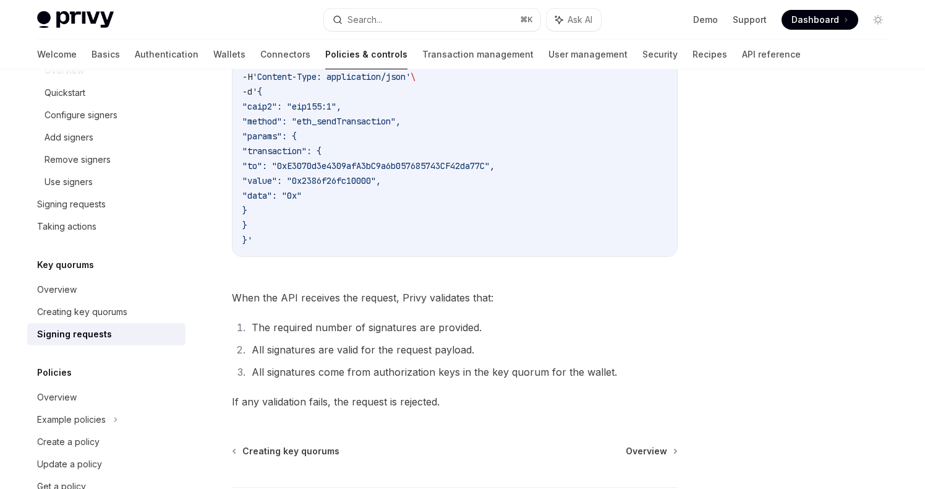
scroll to position [414, 0]
